Goal: Communication & Community: Answer question/provide support

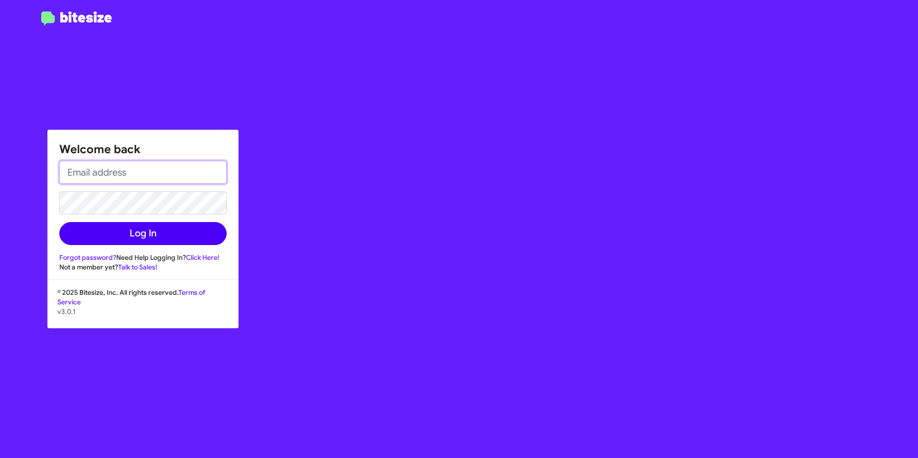
type input "[EMAIL_ADDRESS][DOMAIN_NAME]"
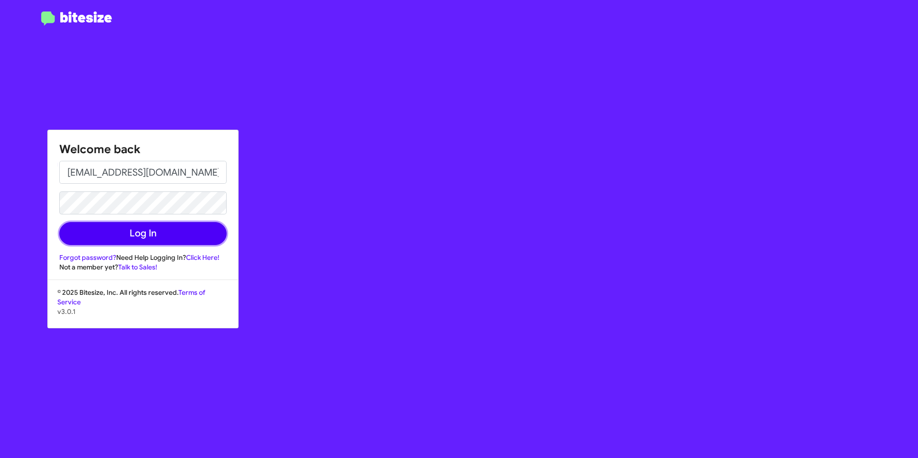
click at [181, 231] on button "Log In" at bounding box center [142, 233] width 167 height 23
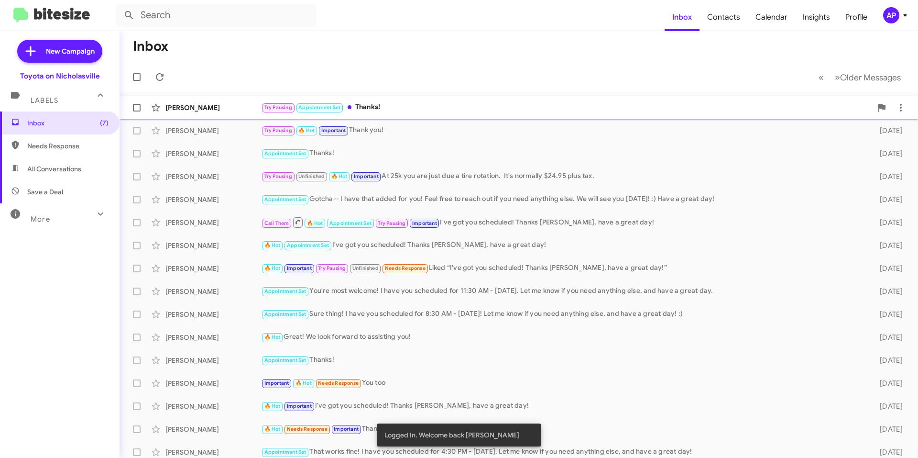
click at [440, 104] on div "Try Pausing Appointment Set Thanks!" at bounding box center [566, 107] width 611 height 11
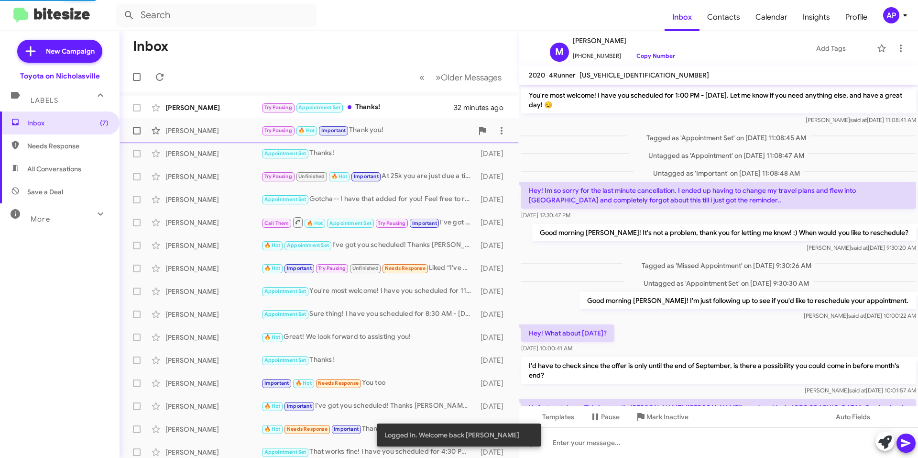
scroll to position [282, 0]
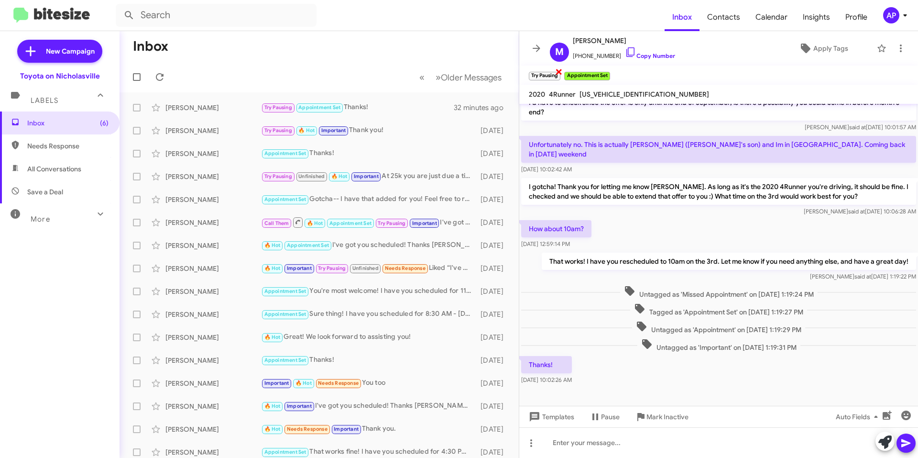
click at [558, 73] on span "×" at bounding box center [559, 71] width 8 height 11
click at [535, 52] on icon at bounding box center [536, 48] width 11 height 11
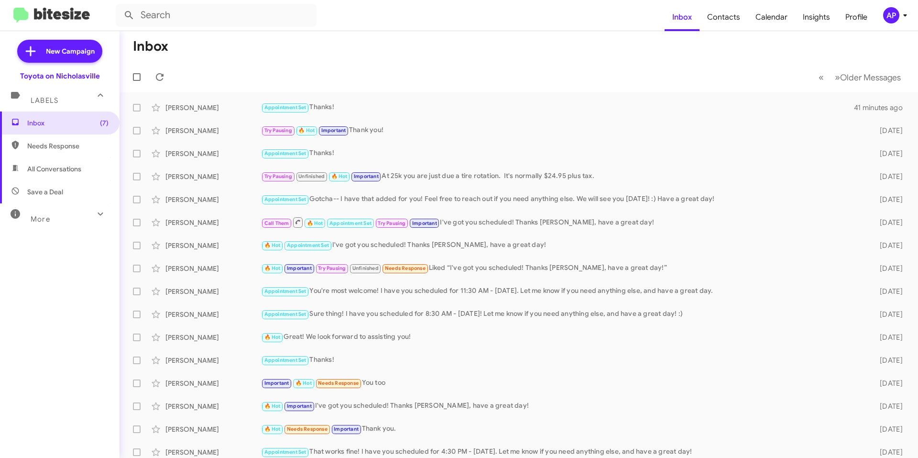
click at [25, 168] on span "All Conversations" at bounding box center [60, 168] width 120 height 23
type input "in:all-conversations"
